Goal: Transaction & Acquisition: Purchase product/service

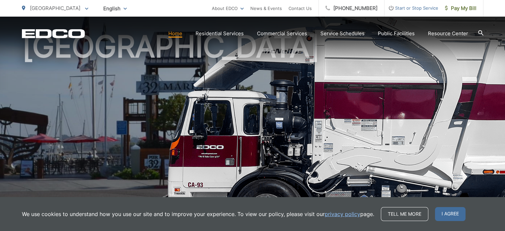
scroll to position [57, 0]
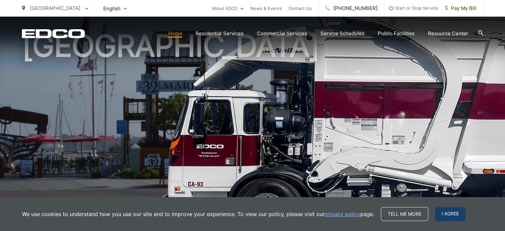
click at [440, 213] on span "I agree" at bounding box center [450, 214] width 31 height 14
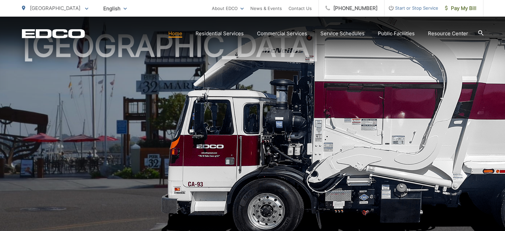
click at [182, 39] on section "Home Residential Services Curbside Pickup Recycling Organic Recycling Trash Hou…" at bounding box center [284, 33] width 398 height 13
click at [180, 34] on link "Home" at bounding box center [175, 34] width 14 height 8
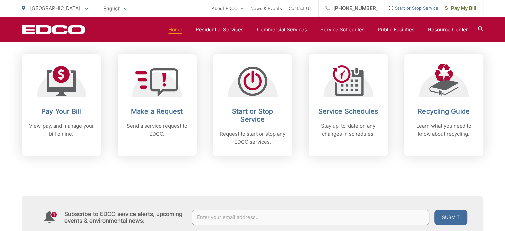
scroll to position [276, 0]
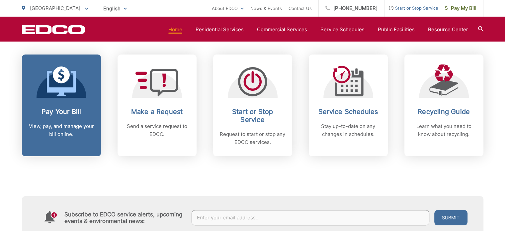
click at [63, 93] on icon at bounding box center [61, 83] width 29 height 25
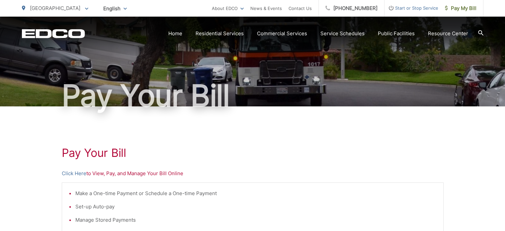
scroll to position [25, 0]
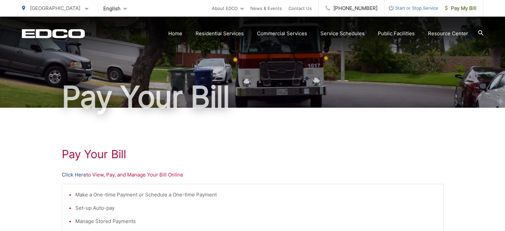
click at [77, 172] on link "Click Here" at bounding box center [74, 175] width 25 height 8
